Goal: Task Accomplishment & Management: Complete application form

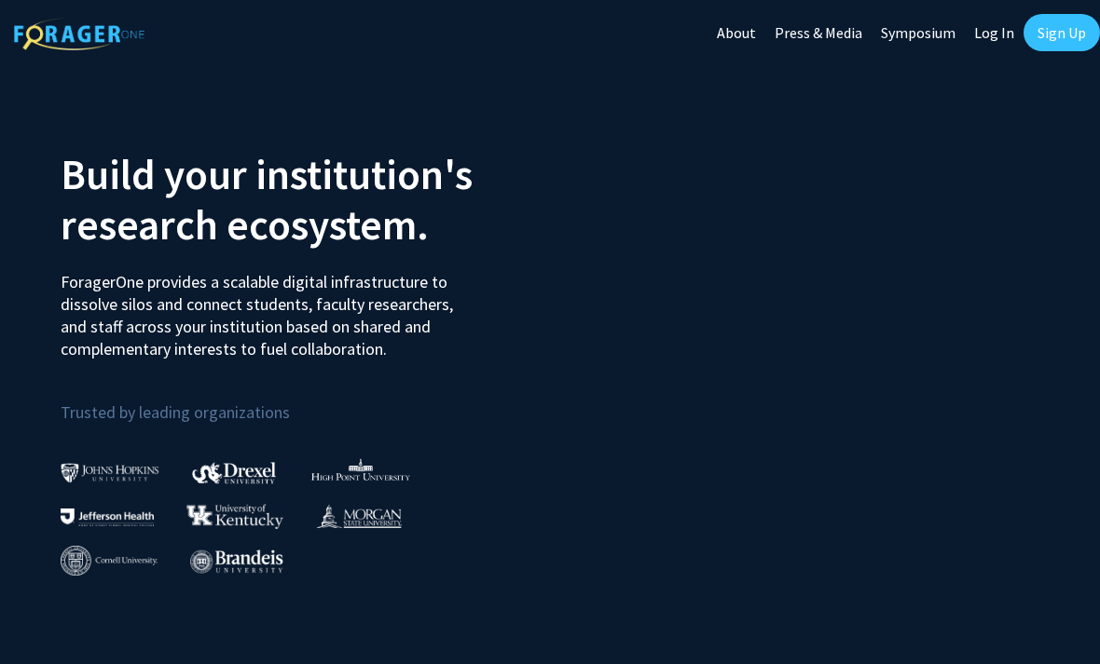
click at [1059, 34] on link "Sign Up" at bounding box center [1061, 32] width 76 height 37
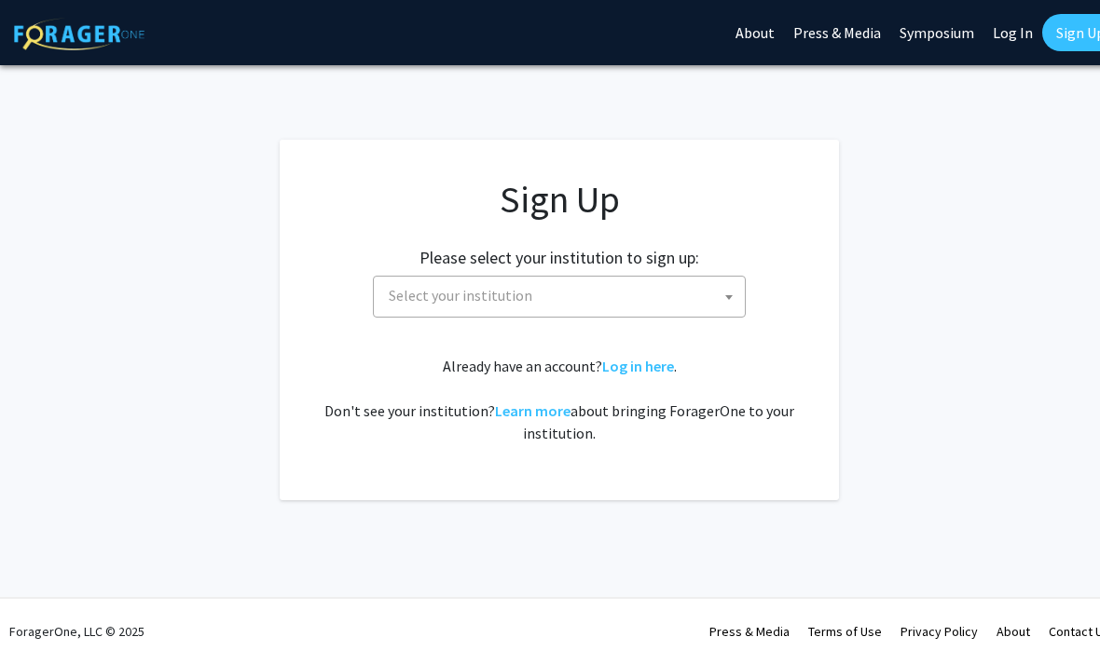
click at [620, 301] on span "Select your institution" at bounding box center [562, 296] width 363 height 38
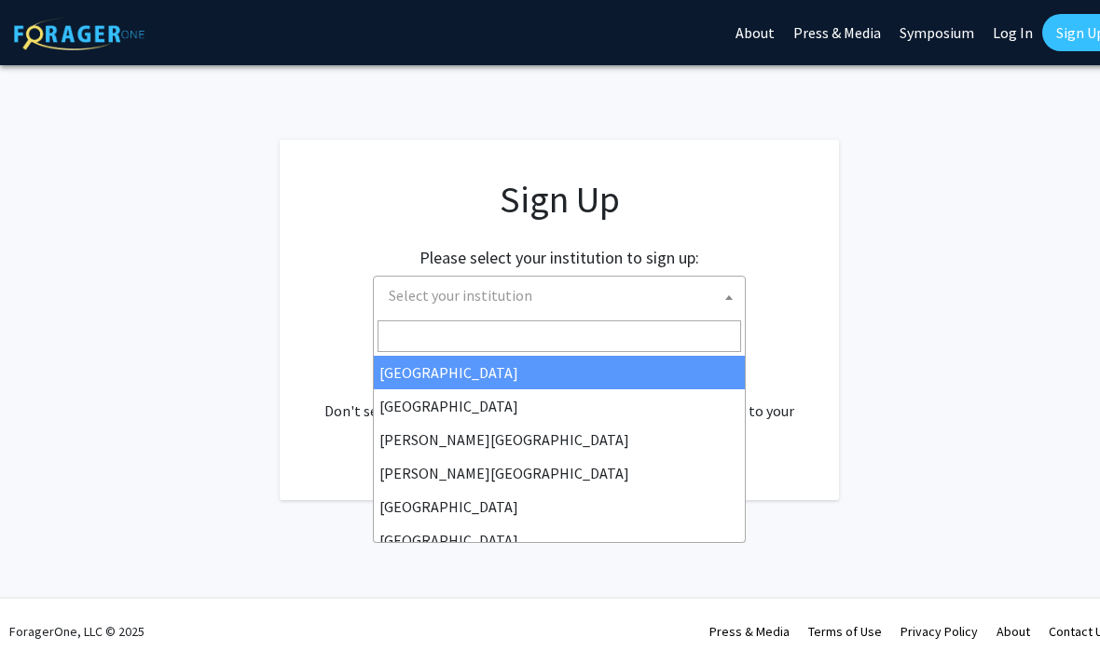
click at [584, 336] on input "Search" at bounding box center [558, 337] width 363 height 32
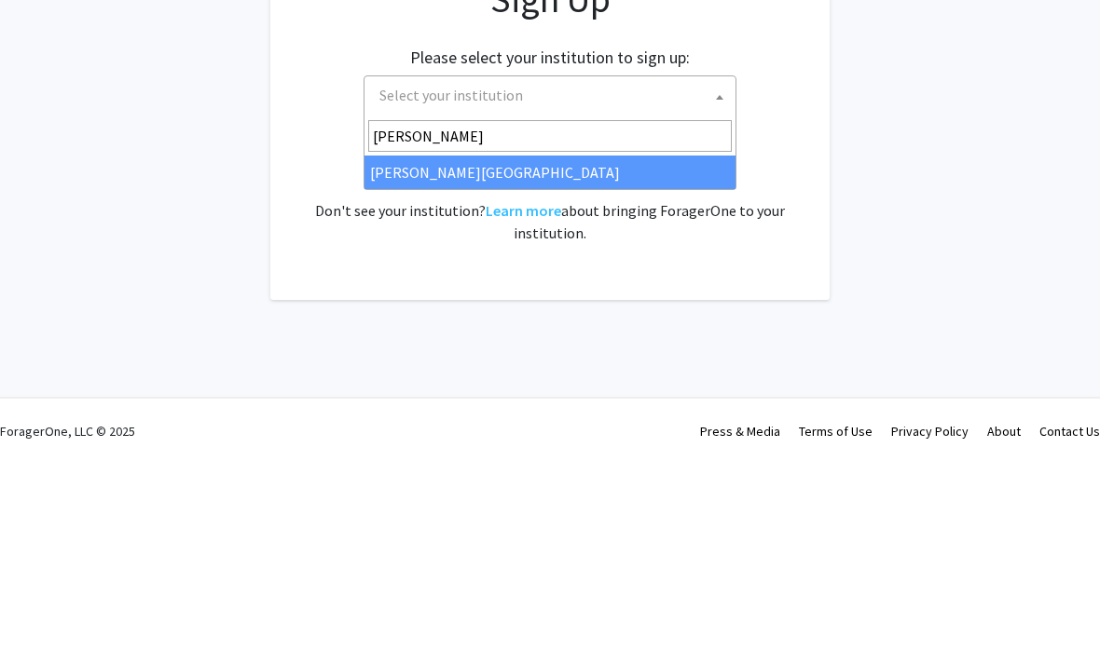
type input "jeffer"
select select "24"
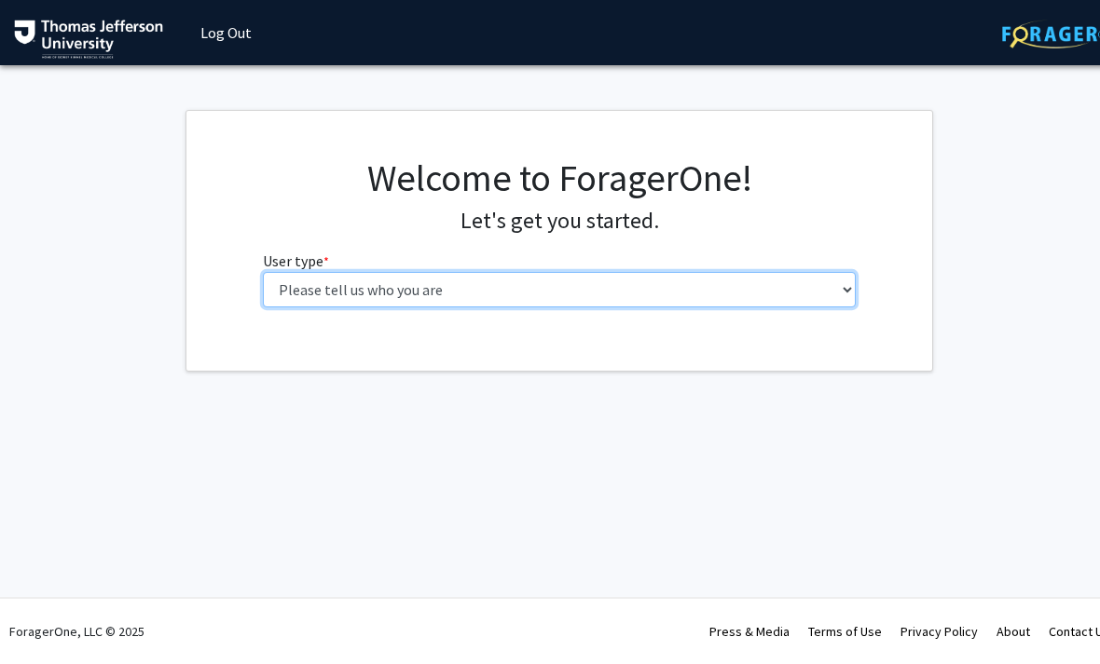
click at [539, 282] on select "Please tell us who you are Undergraduate Student Master's Student Doctoral Cand…" at bounding box center [560, 289] width 594 height 35
select select "3: doc"
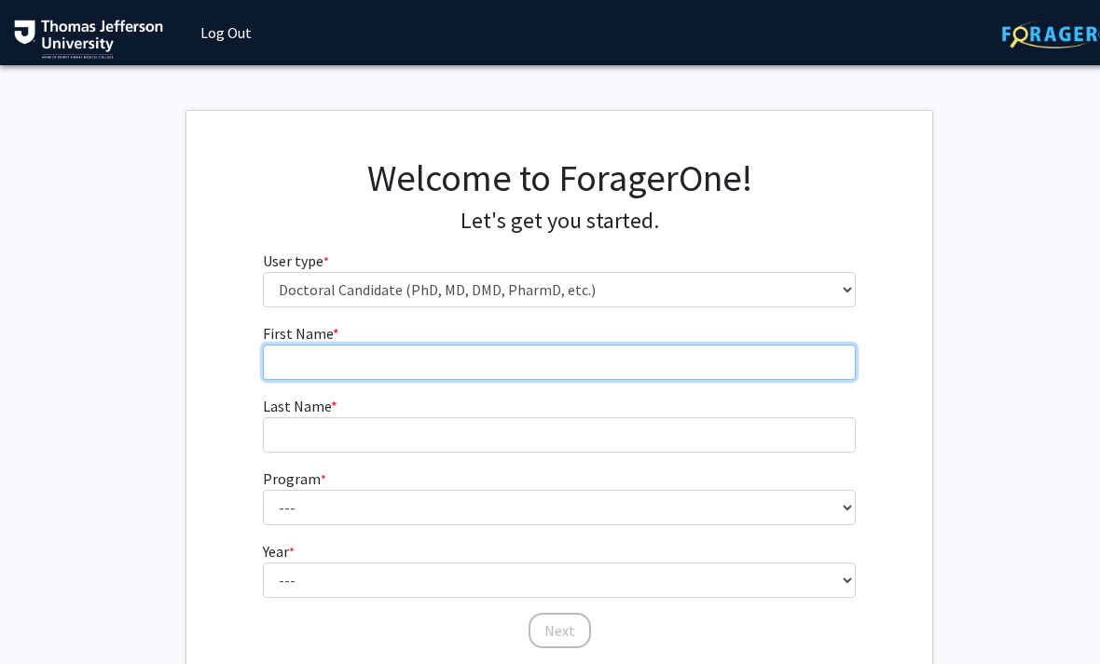
click at [685, 376] on input "First Name * required" at bounding box center [560, 362] width 594 height 35
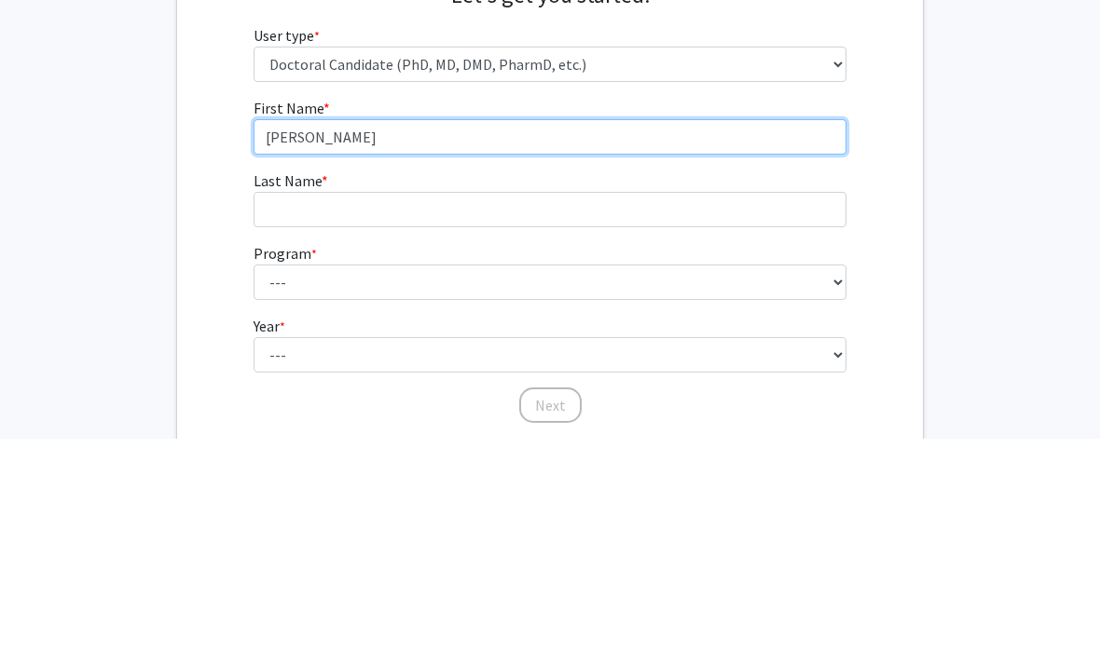
type input "[PERSON_NAME]"
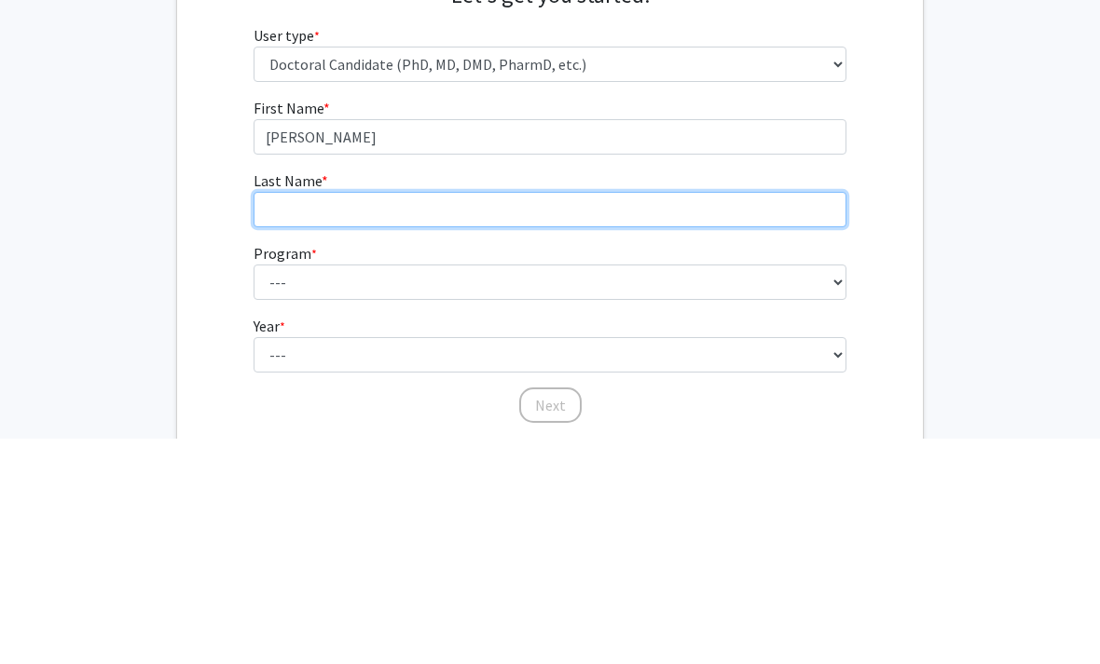
click at [313, 417] on input "Last Name * required" at bounding box center [550, 434] width 594 height 35
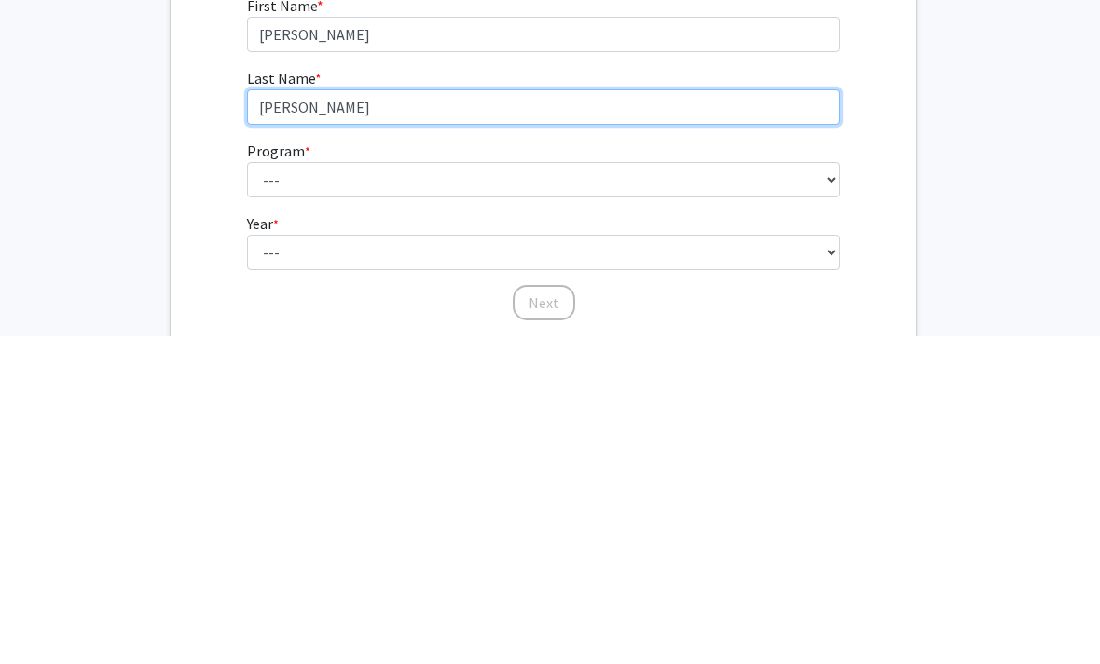
scroll to position [0, 17]
type input "[PERSON_NAME]"
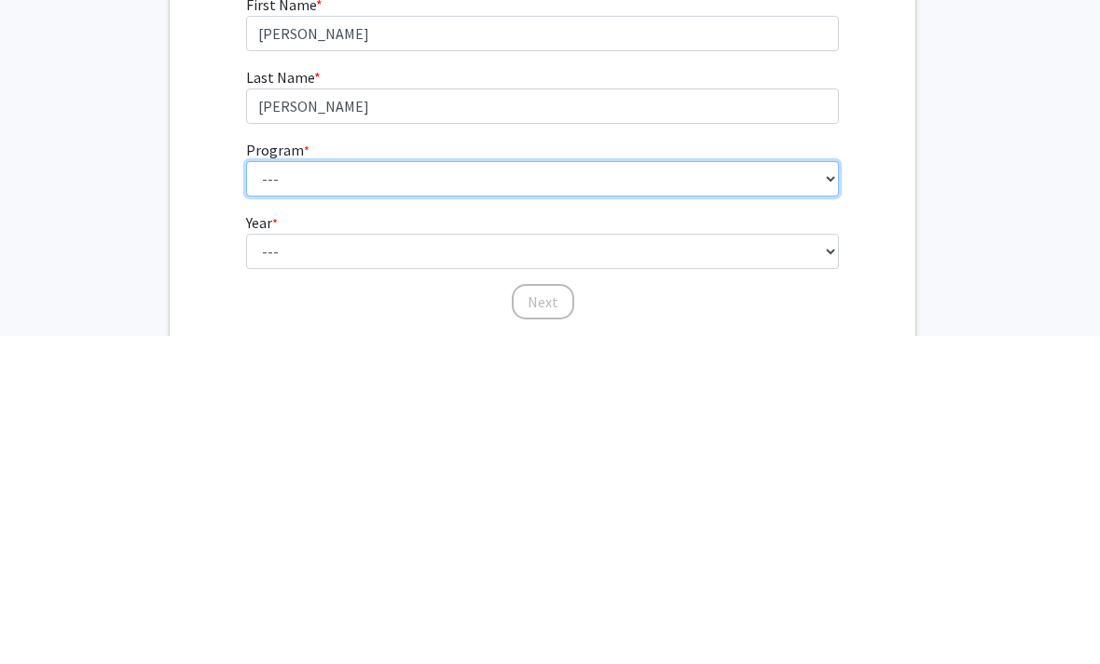
click at [275, 490] on select "--- Accelerated 3+3 BS in Health Sciences/Doctor of [MEDICAL_DATA] Accelerated …" at bounding box center [543, 507] width 594 height 35
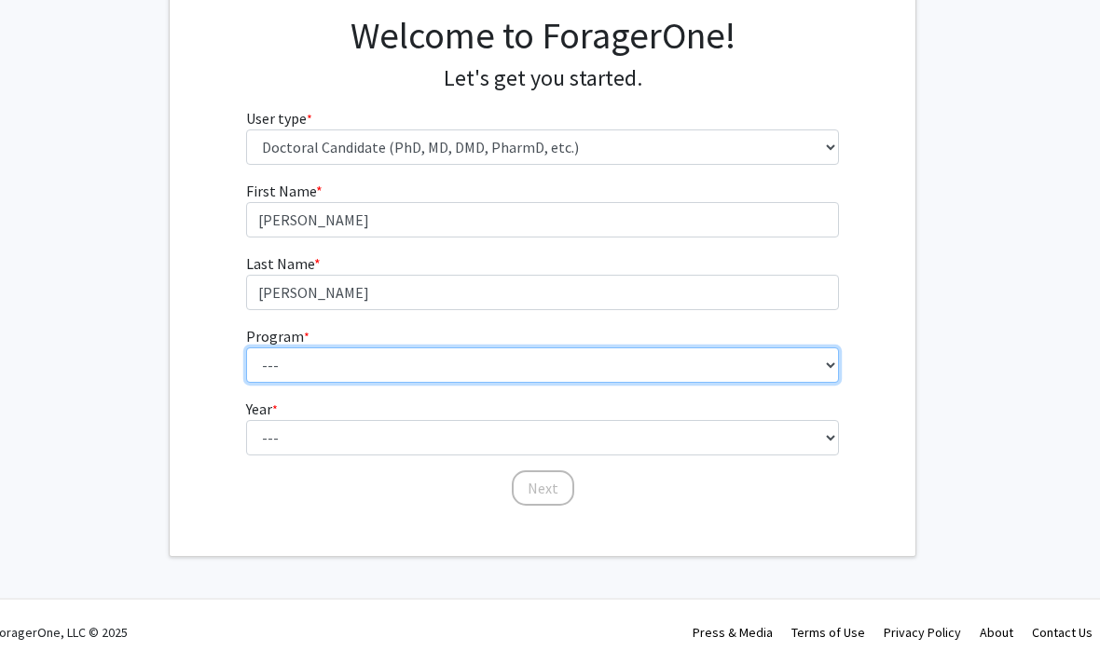
select select "35: 815"
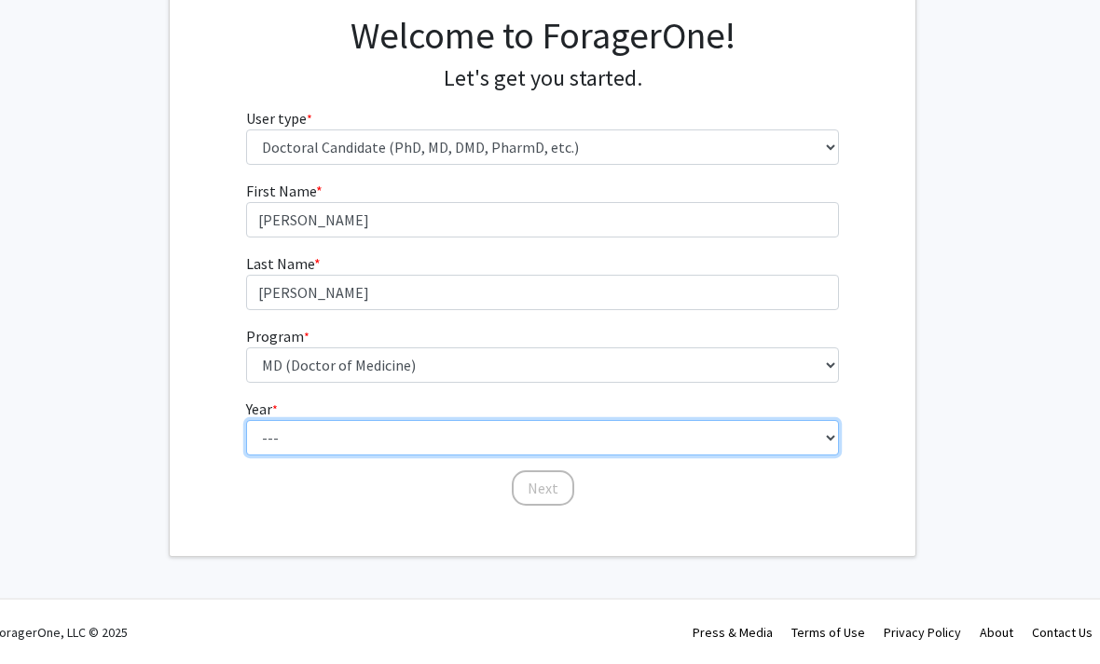
click at [270, 454] on select "--- First Year Second Year Third Year Fourth Year Fifth Year Sixth Year Seventh…" at bounding box center [543, 437] width 594 height 35
select select "1: first_year"
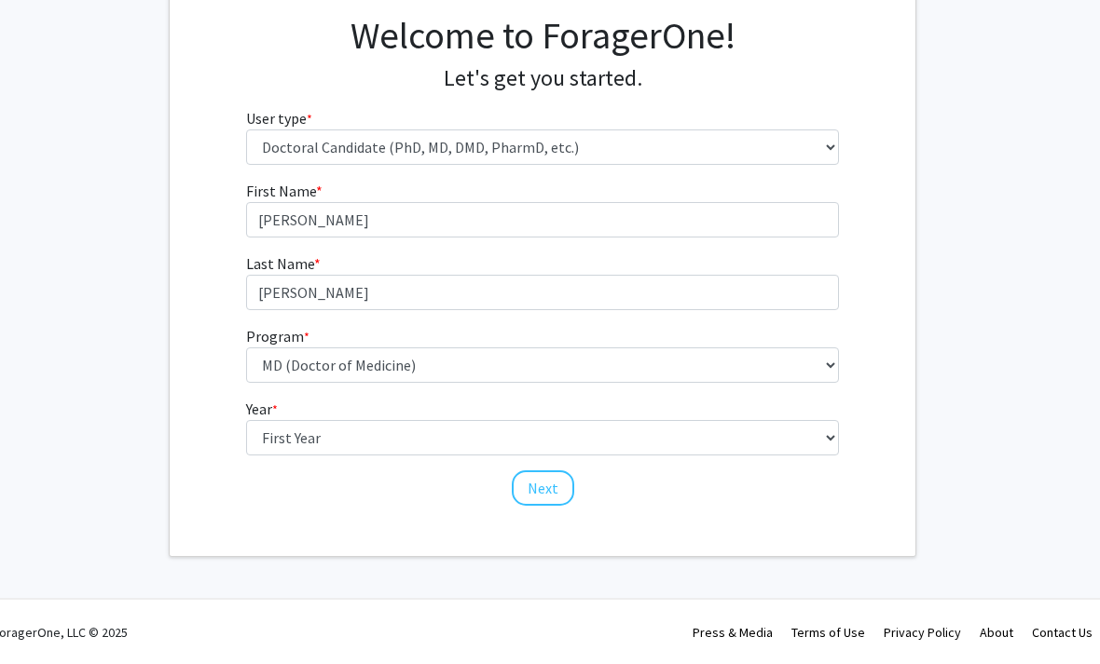
click at [550, 486] on button "Next" at bounding box center [543, 488] width 62 height 35
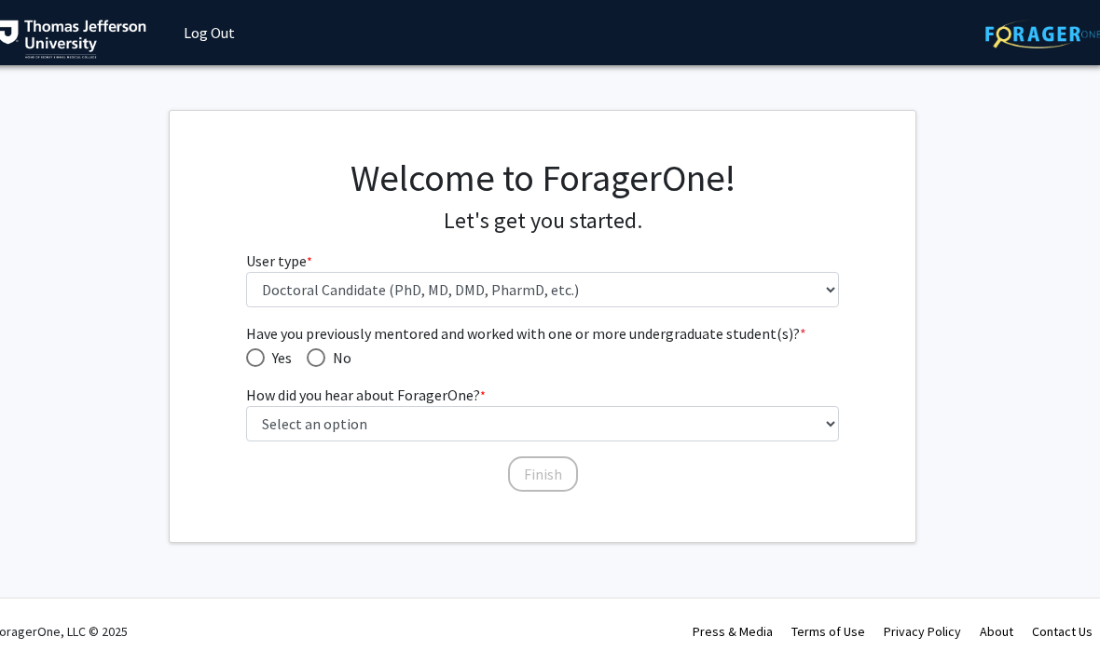
scroll to position [0, 17]
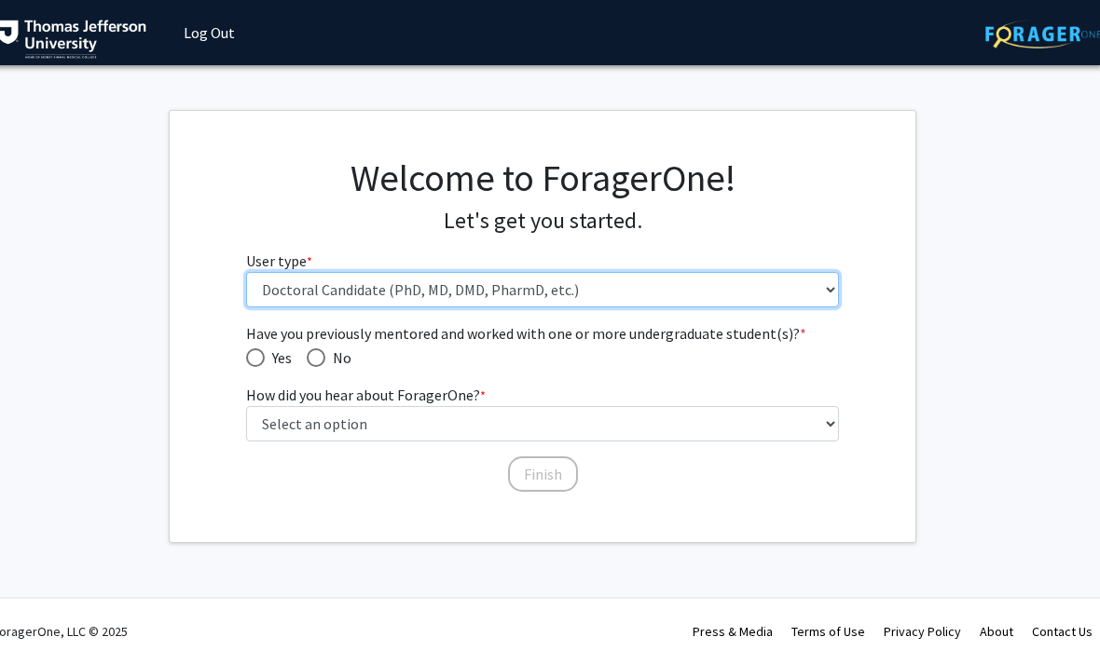
click at [278, 291] on select "Please tell us who you are Undergraduate Student Master's Student Doctoral Cand…" at bounding box center [543, 289] width 594 height 35
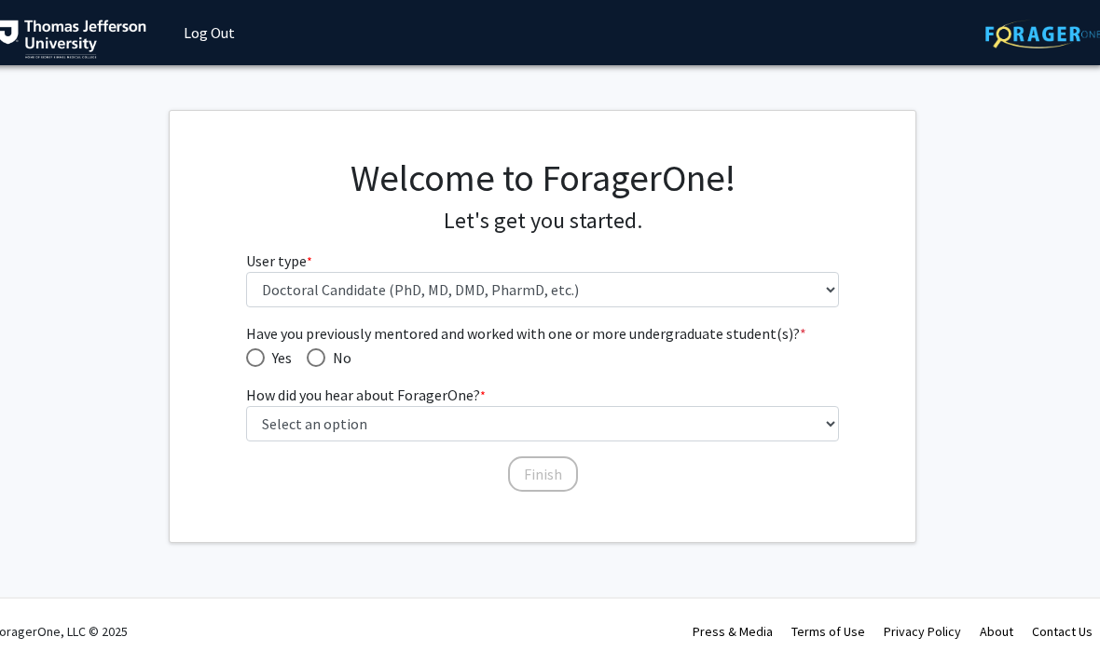
click at [322, 358] on span "Have you previously mentored and worked with one or more undergraduate student(…" at bounding box center [316, 357] width 19 height 19
click at [322, 358] on input "No" at bounding box center [316, 357] width 19 height 19
radio input "true"
click at [260, 357] on span "Have you previously mentored and worked with one or more undergraduate student(…" at bounding box center [255, 357] width 19 height 19
click at [260, 357] on input "Yes" at bounding box center [255, 357] width 19 height 19
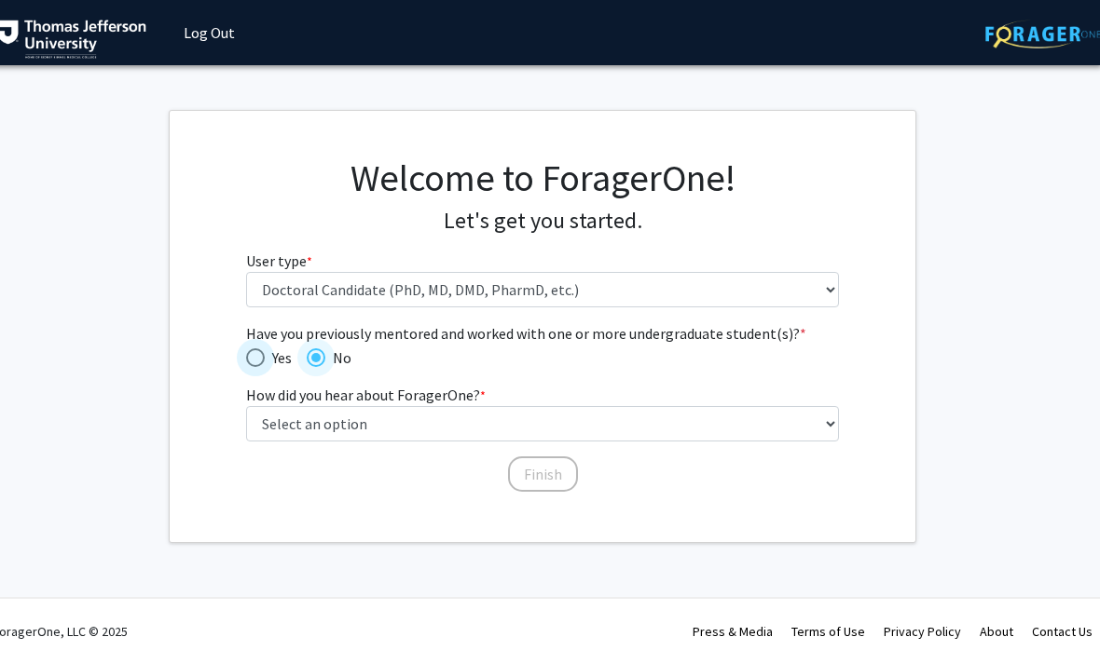
radio input "true"
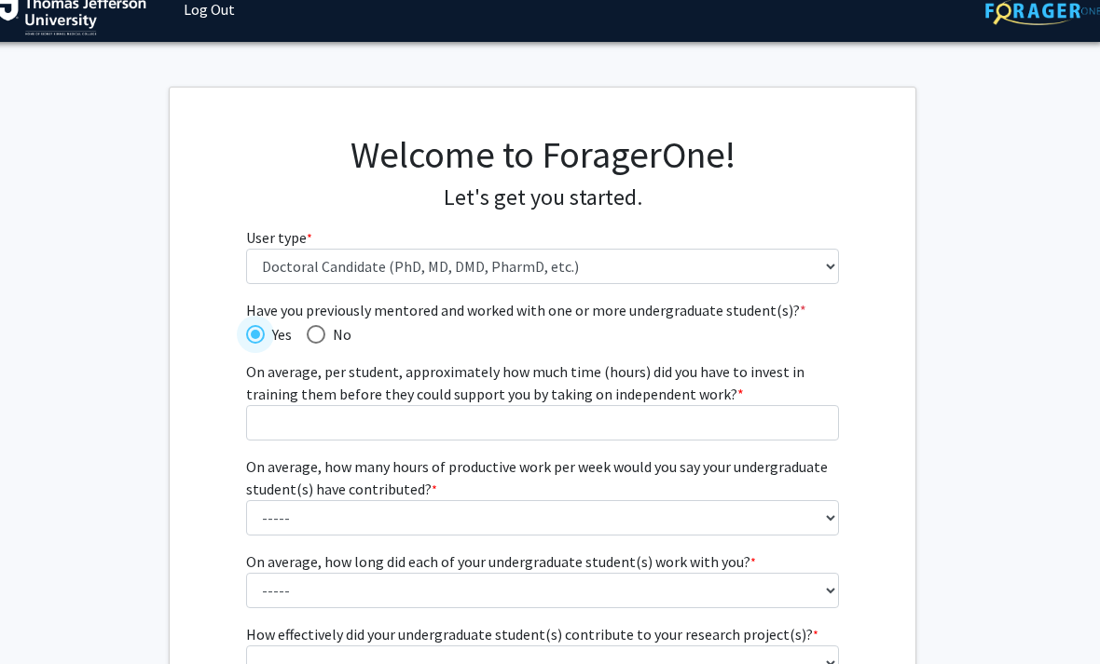
scroll to position [25, 17]
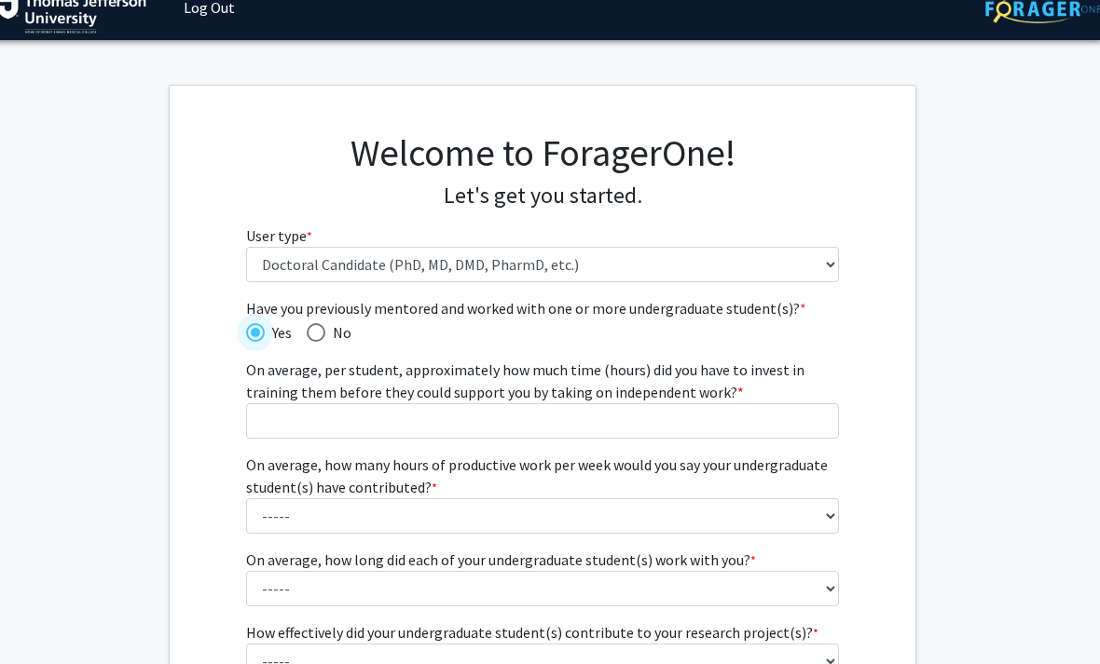
click at [320, 336] on span "Have you previously mentored and worked with one or more undergraduate student(…" at bounding box center [316, 332] width 19 height 19
click at [320, 336] on input "No" at bounding box center [316, 332] width 19 height 19
radio input "true"
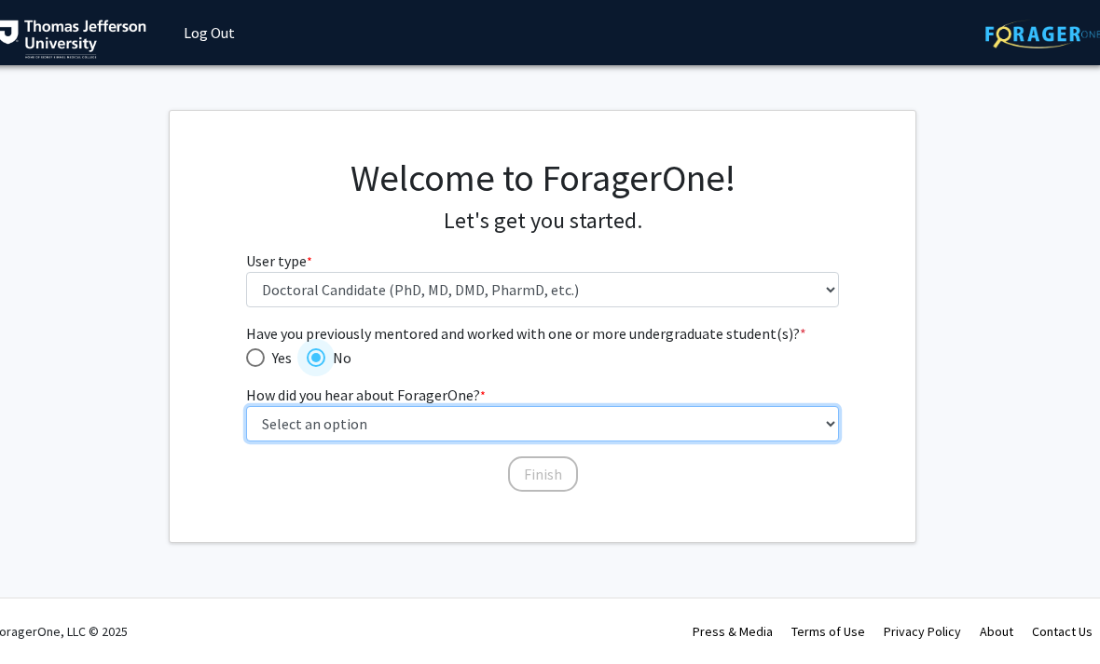
click at [276, 417] on select "Select an option Peer/student recommendation Faculty/staff recommendation Unive…" at bounding box center [543, 423] width 594 height 35
select select "2: faculty_recommendation"
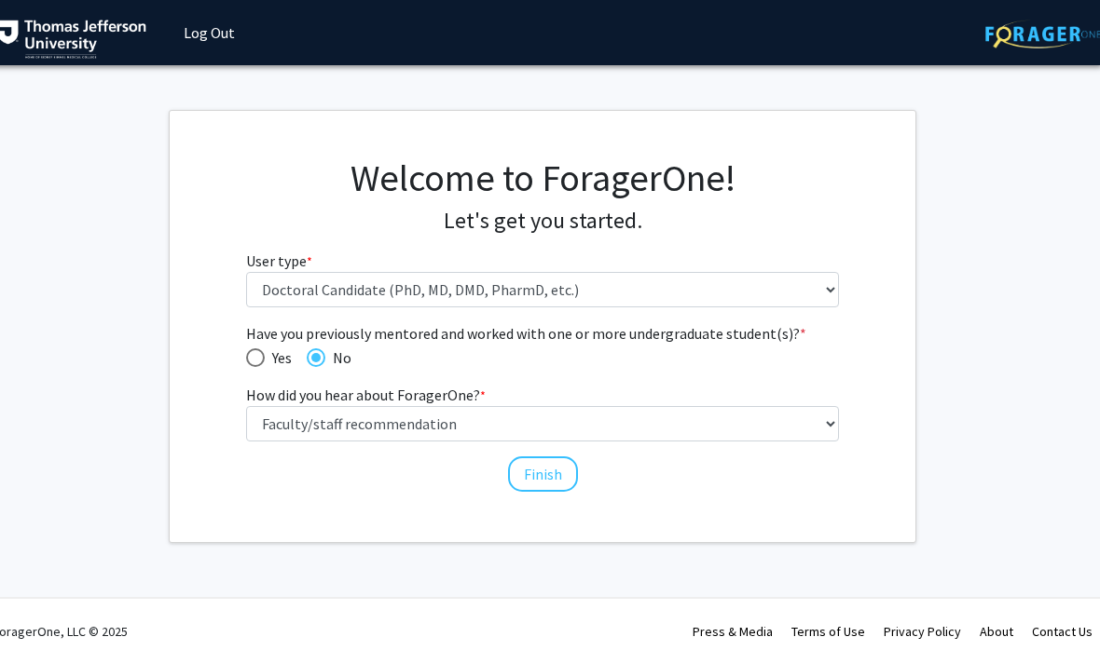
click at [533, 479] on button "Finish" at bounding box center [543, 474] width 70 height 35
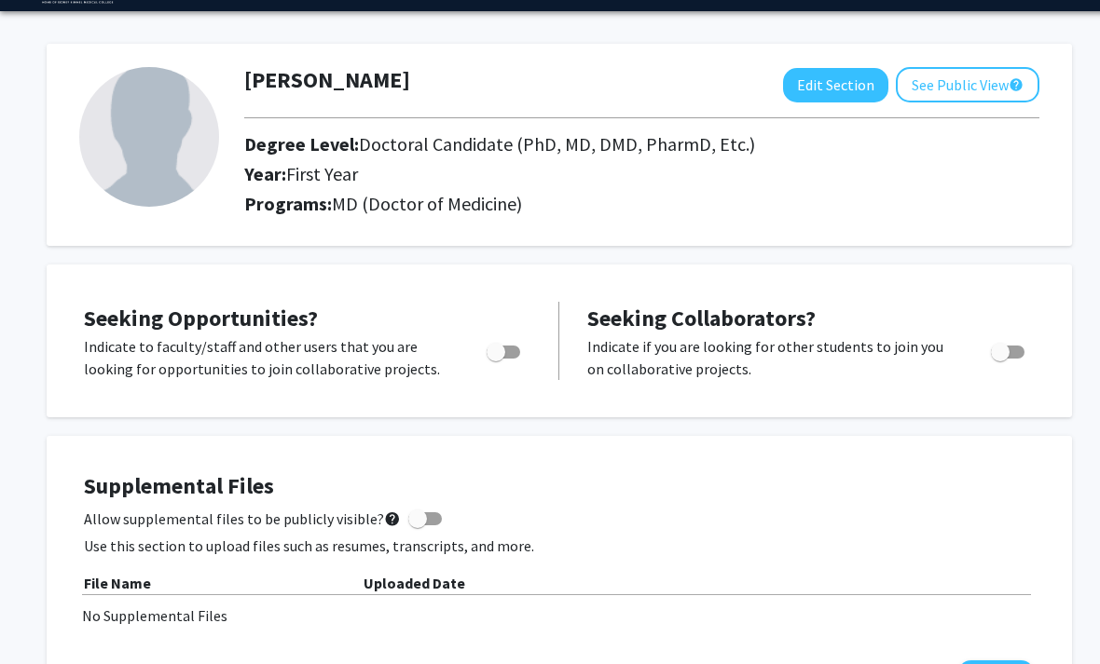
scroll to position [49, 0]
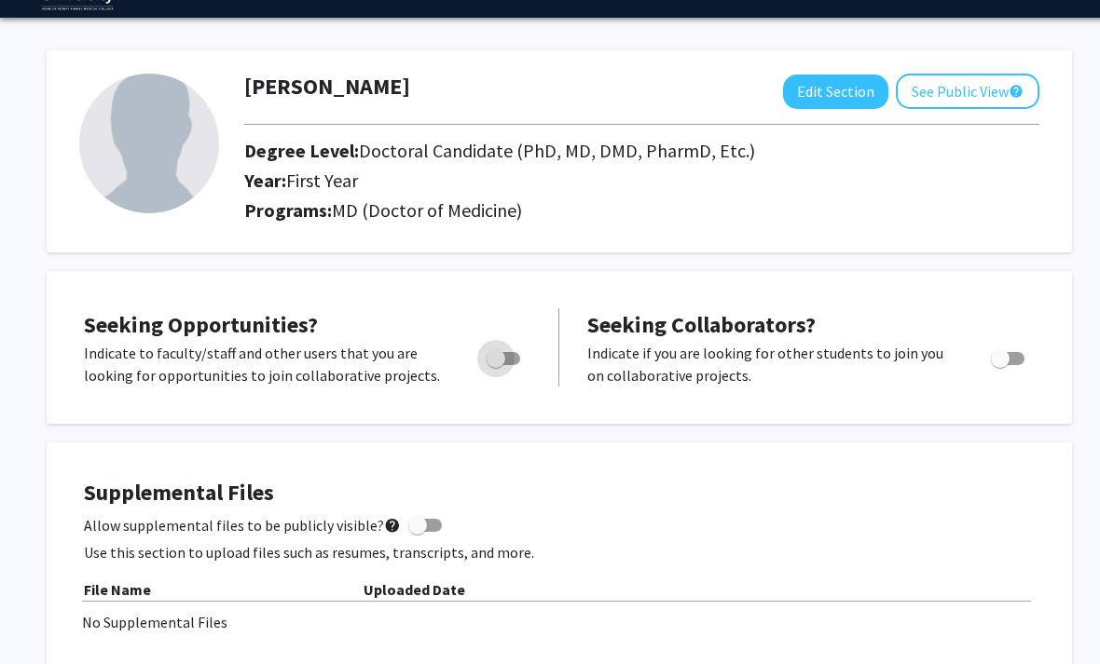
click at [508, 357] on span "Toggle" at bounding box center [503, 358] width 34 height 13
click at [496, 365] on input "Are you actively seeking opportunities?" at bounding box center [495, 365] width 1 height 1
checkbox input "true"
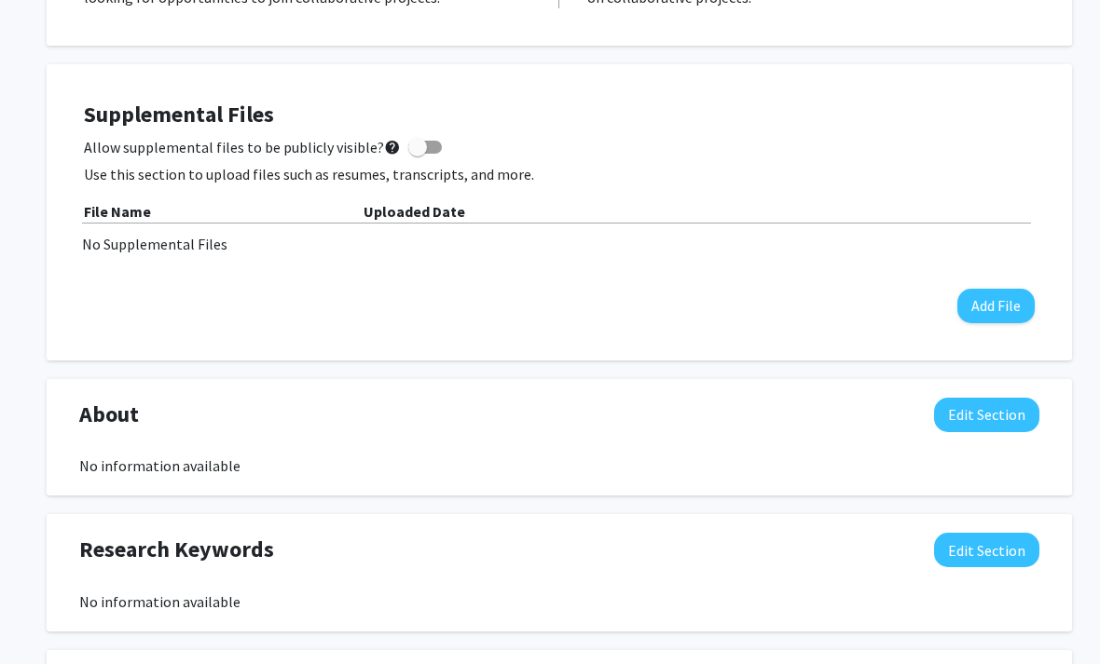
scroll to position [0, 0]
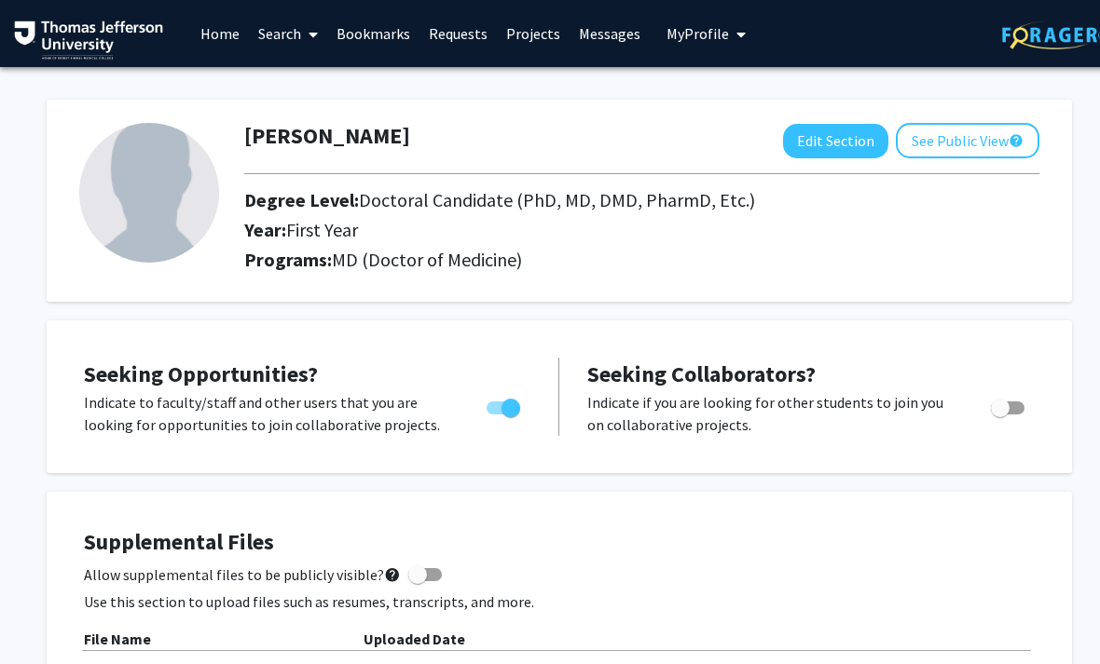
click at [289, 38] on link "Search" at bounding box center [288, 33] width 78 height 65
click at [298, 88] on span "Faculty/Staff" at bounding box center [317, 85] width 137 height 37
